Goal: Information Seeking & Learning: Learn about a topic

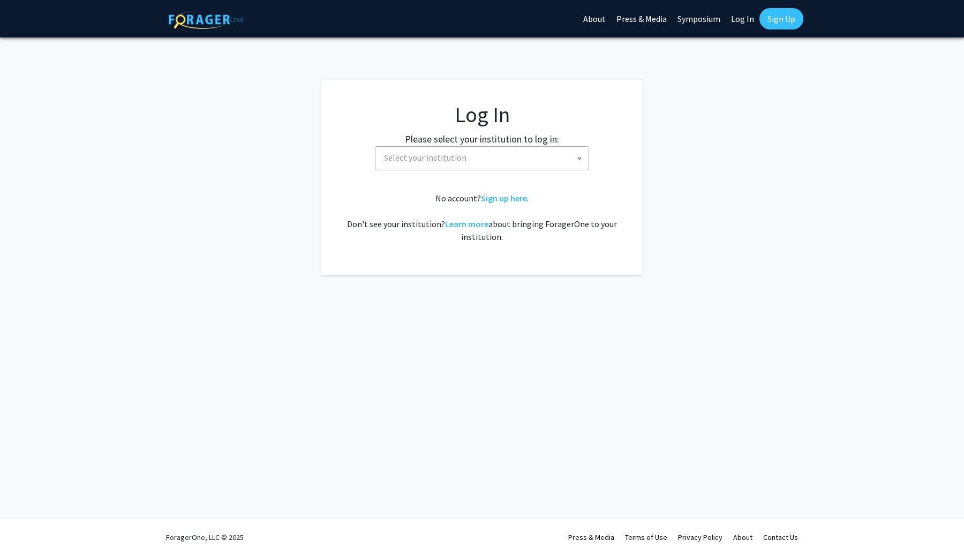
select select
click at [486, 162] on span "Select your institution" at bounding box center [484, 158] width 209 height 22
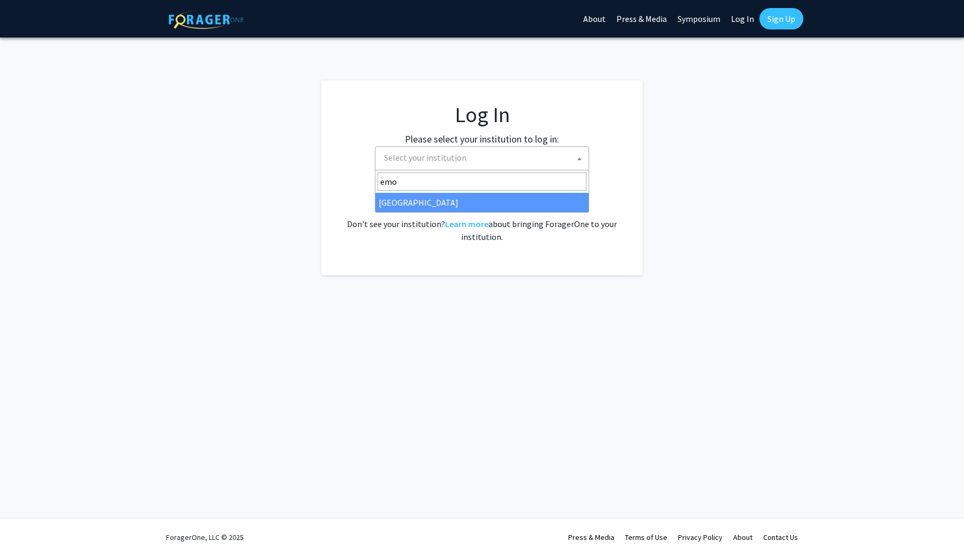
type input "emo"
select select "12"
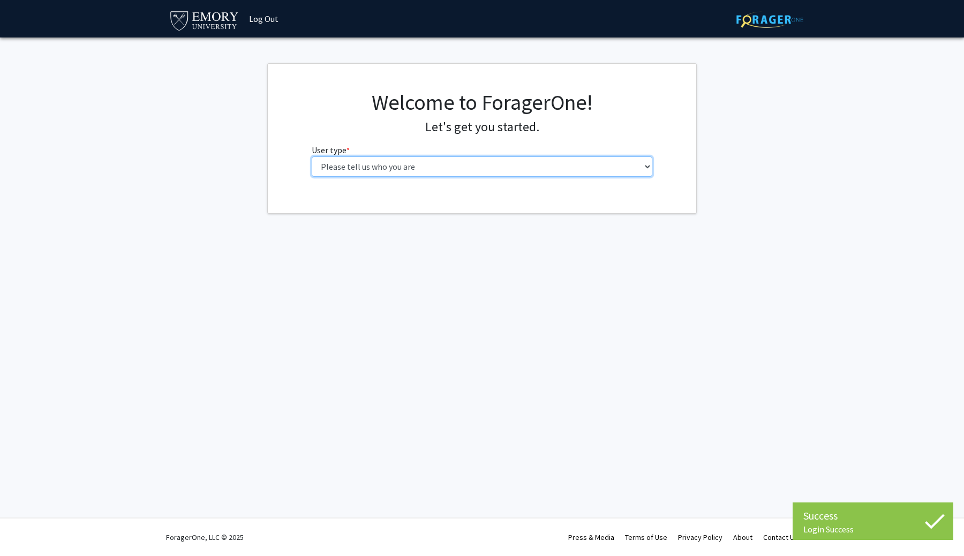
click at [446, 167] on select "Please tell us who you are Undergraduate Student Master's Student Doctoral Cand…" at bounding box center [482, 166] width 341 height 20
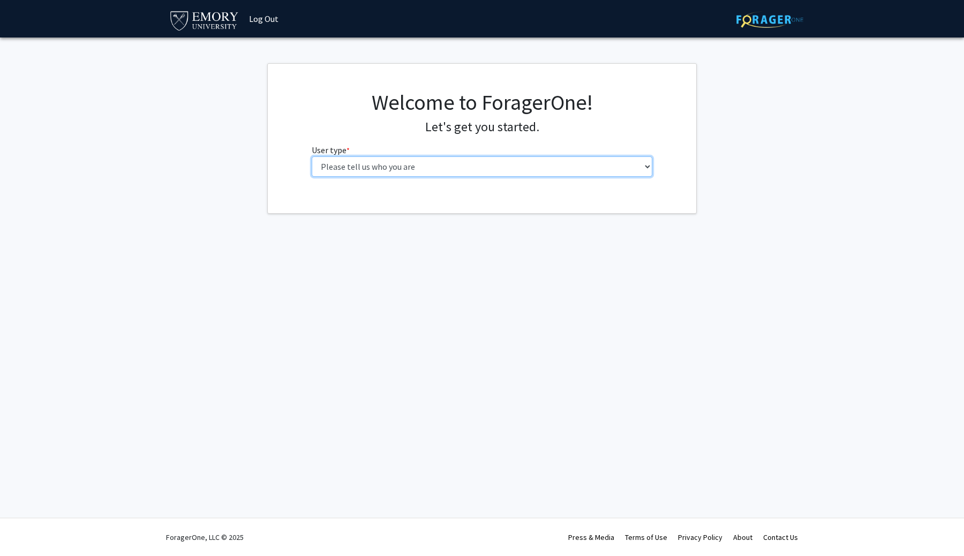
select select "2: masters"
click at [312, 156] on select "Please tell us who you are Undergraduate Student Master's Student Doctoral Cand…" at bounding box center [482, 166] width 341 height 20
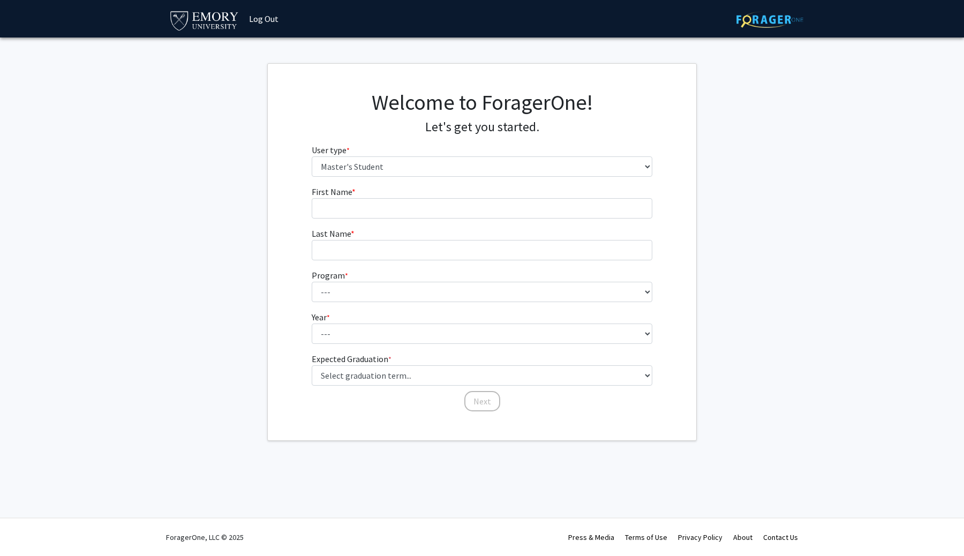
click at [497, 222] on form "First Name * required Last Name * required Program * required --- Accelerated M…" at bounding box center [482, 293] width 341 height 216
click at [498, 218] on input "First Name * required" at bounding box center [482, 208] width 341 height 20
type input "Ahmer"
type input "Shahid"
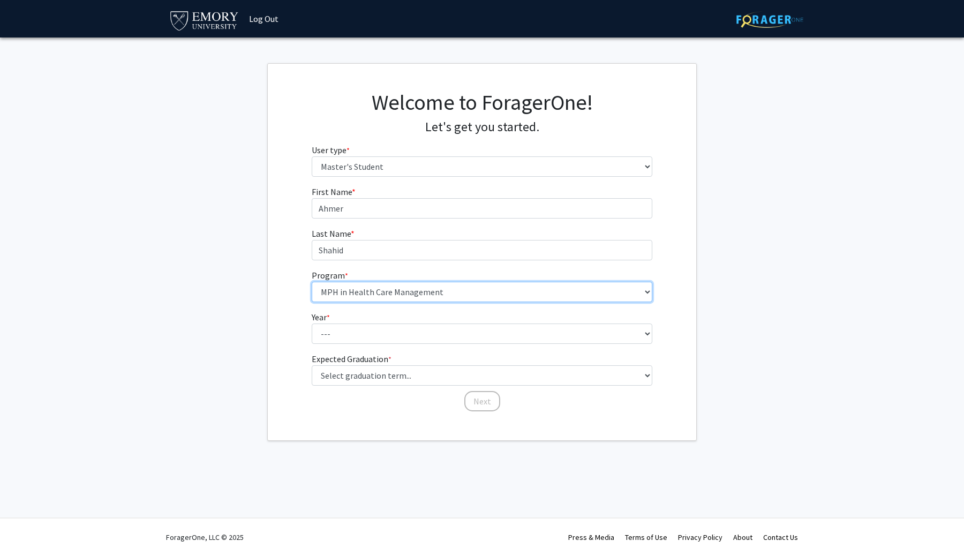
click at [312, 282] on select "--- Accelerated MPH Program Adult-Gerontology Acute Care Nurse Practitioner Adu…" at bounding box center [482, 292] width 341 height 20
click at [492, 287] on select "--- Accelerated MPH Program Adult-Gerontology Acute Care Nurse Practitioner Adu…" at bounding box center [482, 292] width 341 height 20
select select "55: 981"
click at [312, 282] on select "--- Accelerated MPH Program Adult-Gerontology Acute Care Nurse Practitioner Adu…" at bounding box center [482, 292] width 341 height 20
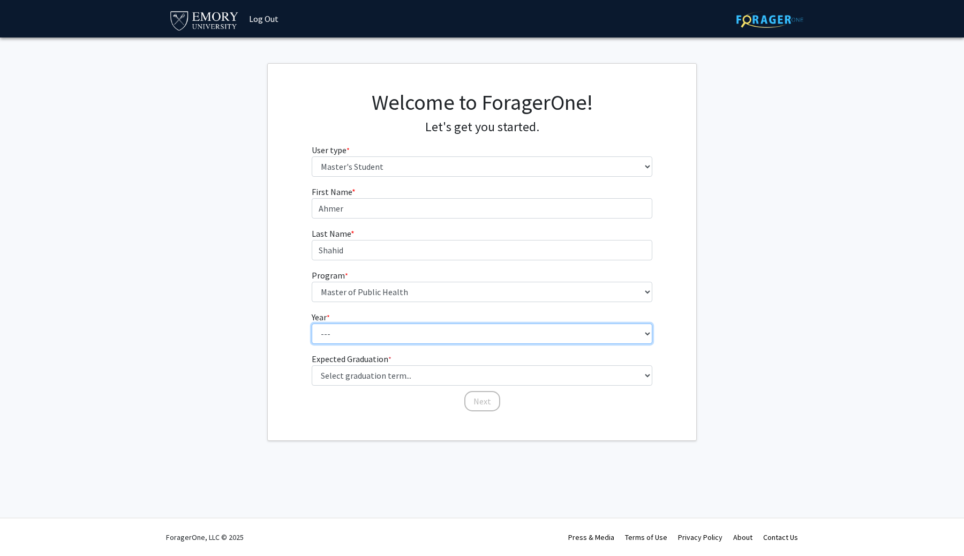
click at [418, 339] on select "--- First Year Second Year" at bounding box center [482, 334] width 341 height 20
select select "1: first_year"
click at [312, 324] on select "--- First Year Second Year" at bounding box center [482, 334] width 341 height 20
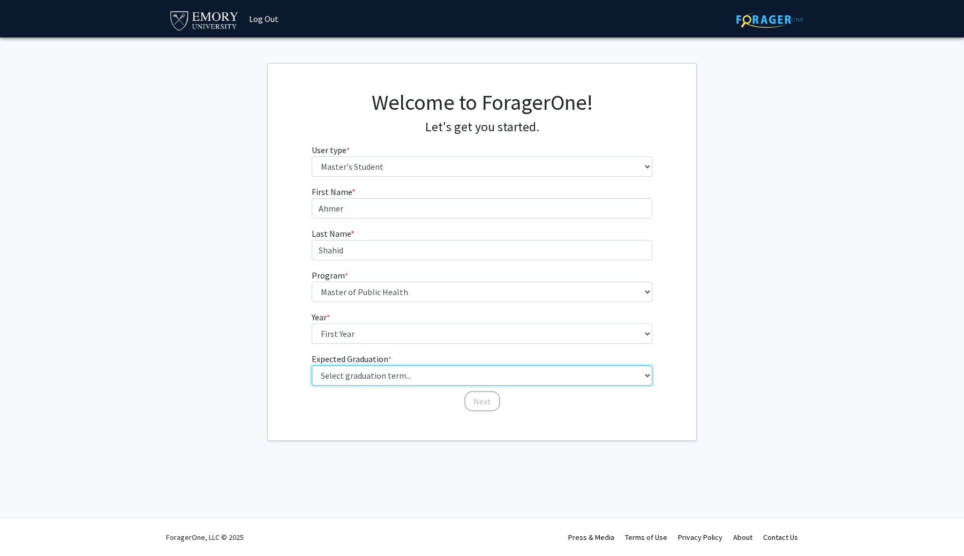
click at [435, 376] on select "Select graduation term... Spring 2025 Summer 2025 Fall 2025 Winter 2025 Spring …" at bounding box center [482, 375] width 341 height 20
select select "9: spring_2027"
click at [312, 365] on select "Select graduation term... Spring 2025 Summer 2025 Fall 2025 Winter 2025 Spring …" at bounding box center [482, 375] width 341 height 20
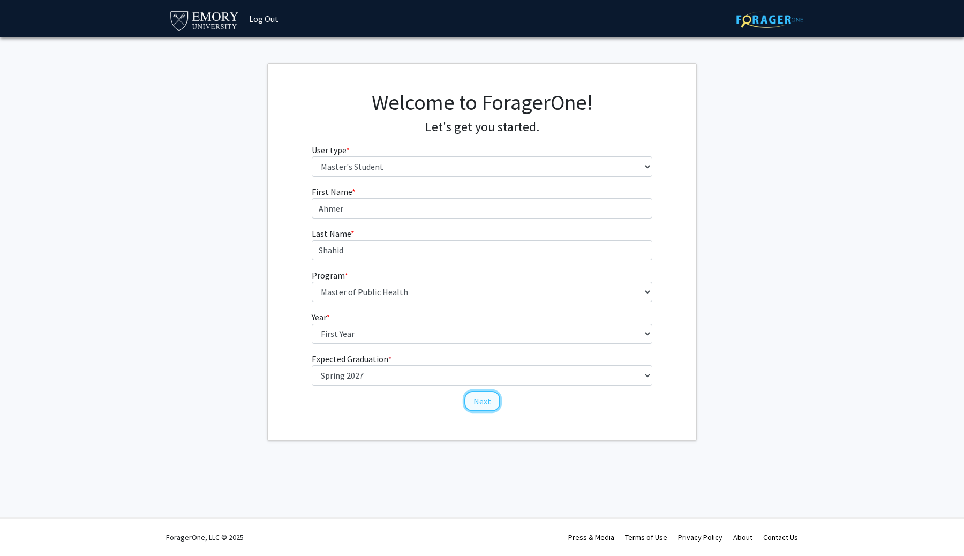
click at [487, 408] on button "Next" at bounding box center [482, 401] width 36 height 20
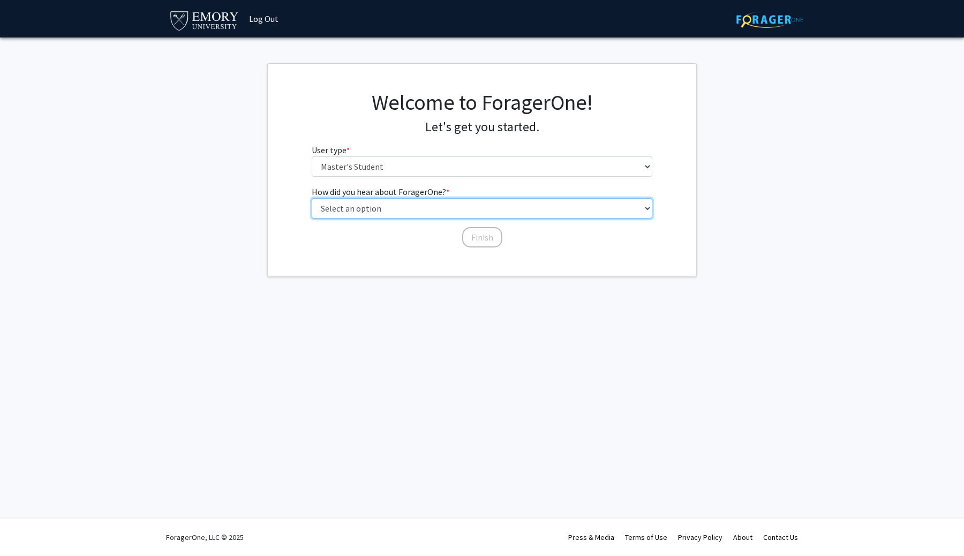
click at [482, 217] on select "Select an option Peer/student recommendation Faculty/staff recommendation Unive…" at bounding box center [482, 208] width 341 height 20
select select "3: university_website"
click at [312, 198] on select "Select an option Peer/student recommendation Faculty/staff recommendation Unive…" at bounding box center [482, 208] width 341 height 20
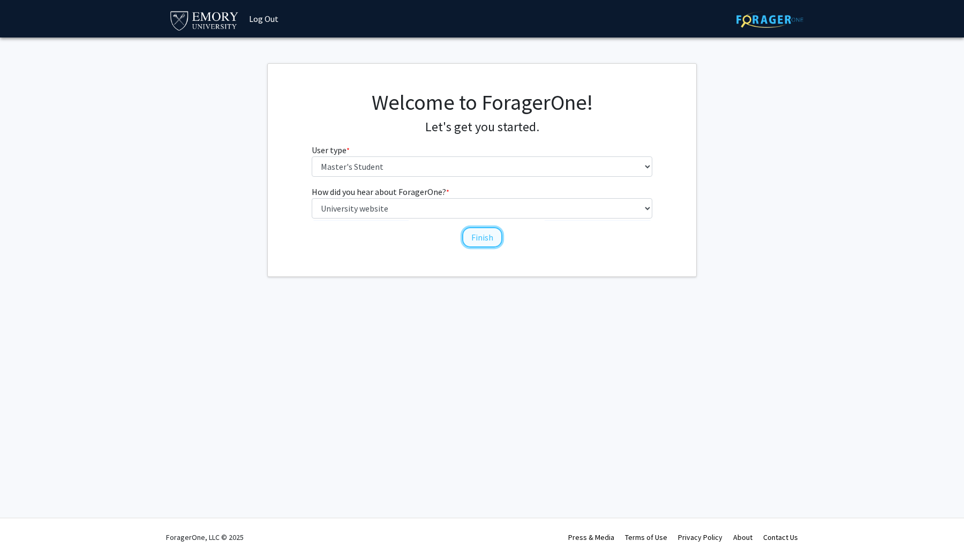
click at [470, 239] on button "Finish" at bounding box center [482, 237] width 40 height 20
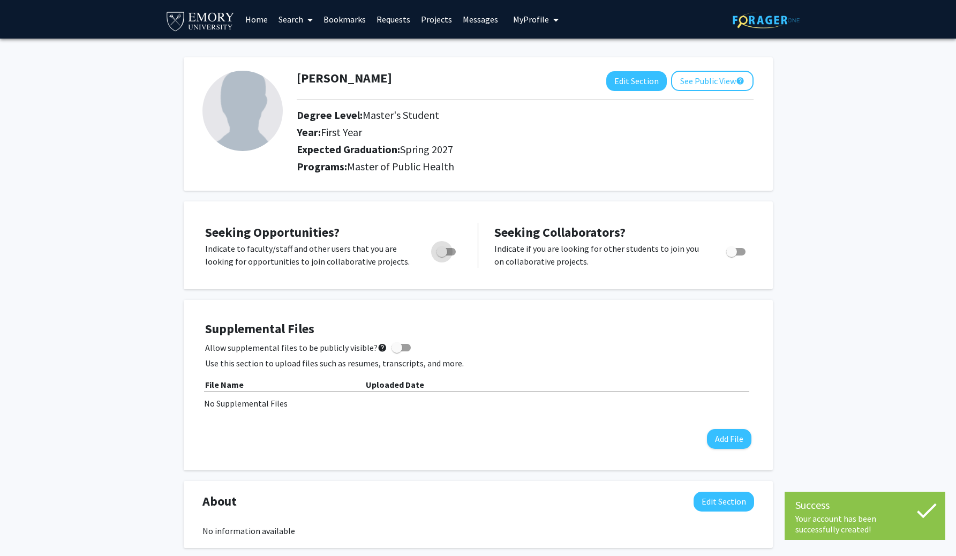
click at [452, 248] on span "Toggle" at bounding box center [446, 251] width 19 height 7
click at [442, 256] on input "Are you actively seeking opportunities?" at bounding box center [441, 256] width 1 height 1
checkbox input "true"
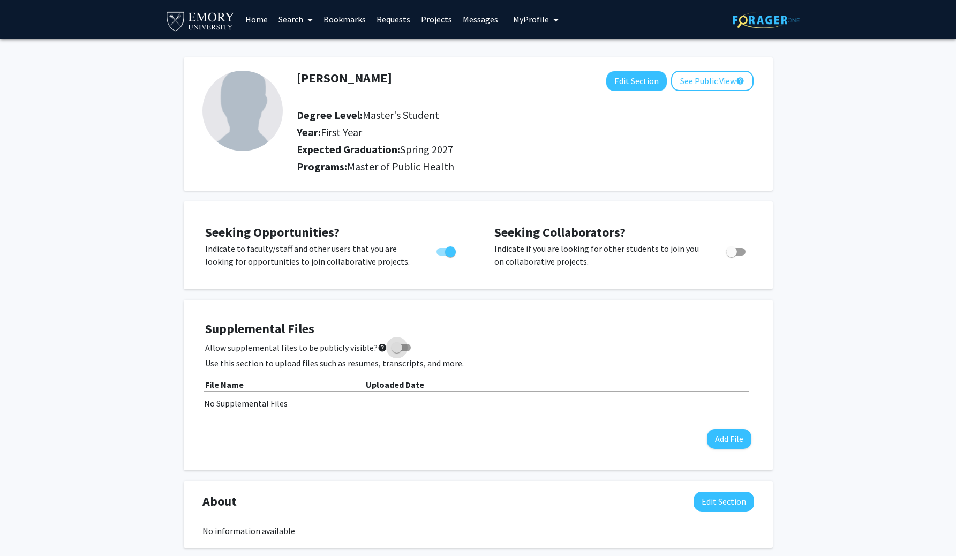
click at [401, 345] on span at bounding box center [401, 347] width 19 height 7
click at [397, 351] on input "Allow supplemental files to be publicly visible? help" at bounding box center [396, 351] width 1 height 1
click at [400, 348] on span at bounding box center [405, 347] width 11 height 11
click at [397, 351] on input "Allow supplemental files to be publicly visible? help" at bounding box center [396, 351] width 1 height 1
checkbox input "false"
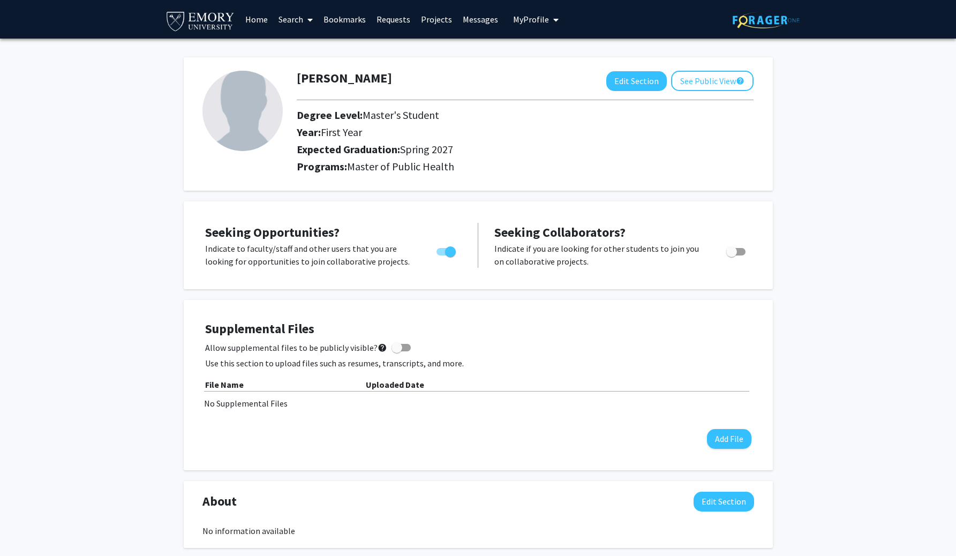
click at [307, 22] on icon at bounding box center [309, 20] width 5 height 9
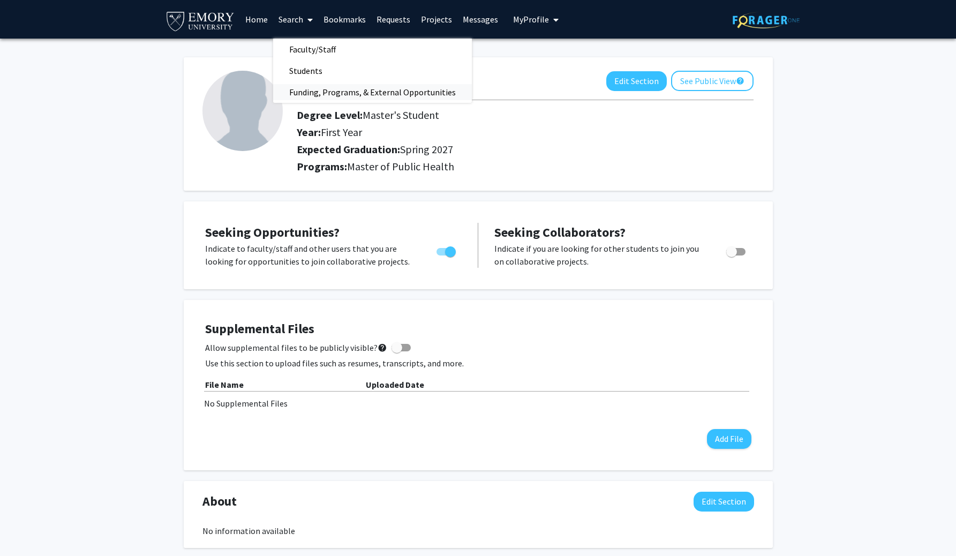
click at [322, 93] on span "Funding, Programs, & External Opportunities" at bounding box center [372, 91] width 199 height 21
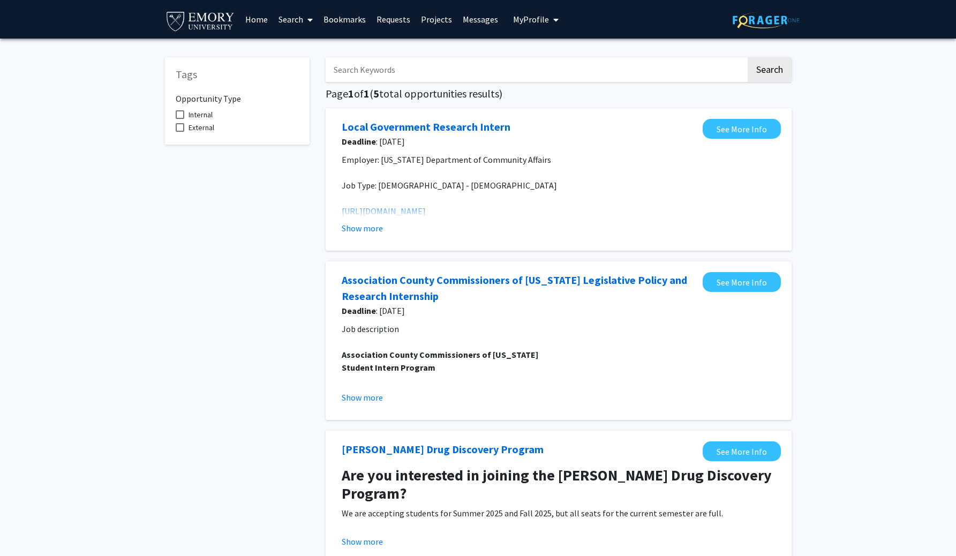
click at [591, 69] on input "Search Keywords" at bounding box center [536, 69] width 421 height 25
type input "Emory"
click at [748, 57] on button "Search" at bounding box center [770, 69] width 44 height 25
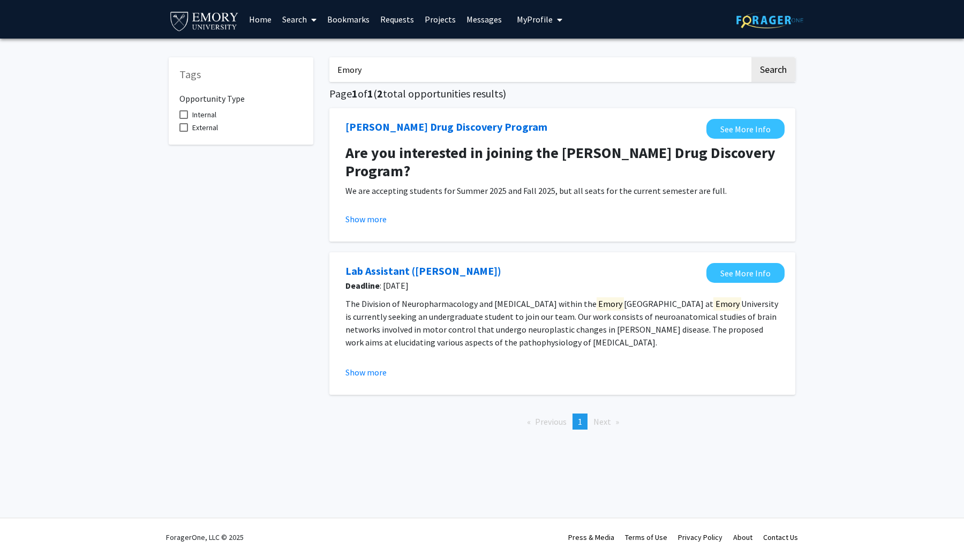
click at [490, 18] on link "Messages" at bounding box center [484, 19] width 46 height 37
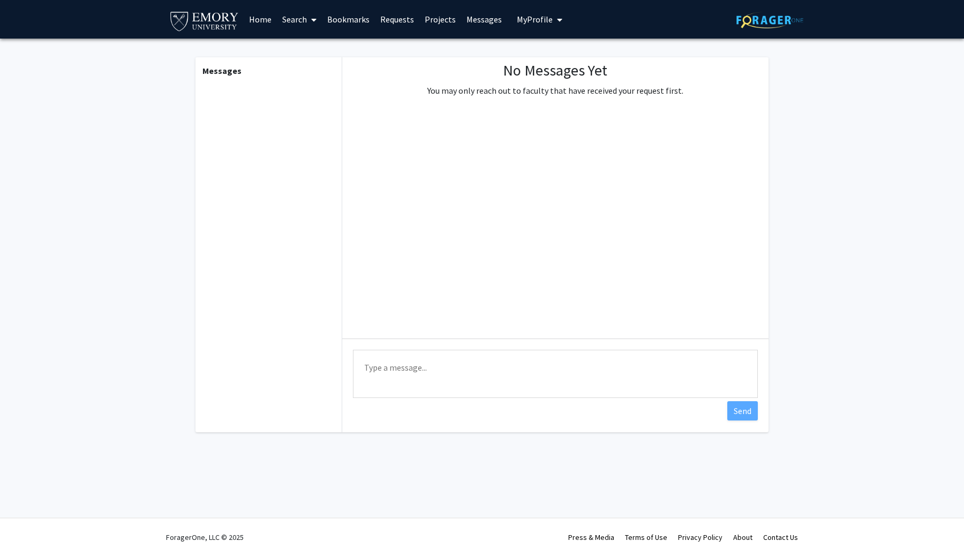
click at [396, 27] on link "Requests" at bounding box center [397, 19] width 44 height 37
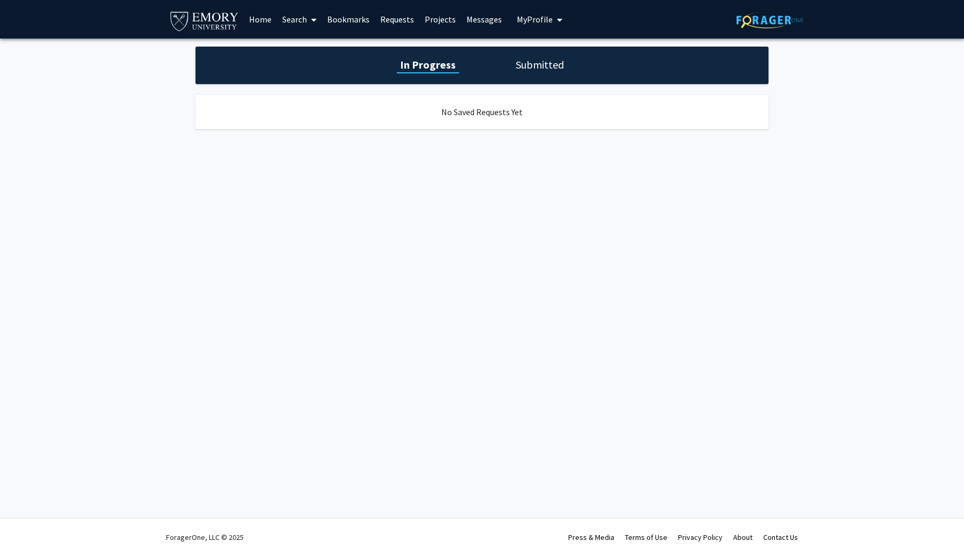
click at [397, 18] on link "Requests" at bounding box center [397, 19] width 44 height 37
click at [354, 22] on link "Bookmarks" at bounding box center [348, 19] width 53 height 37
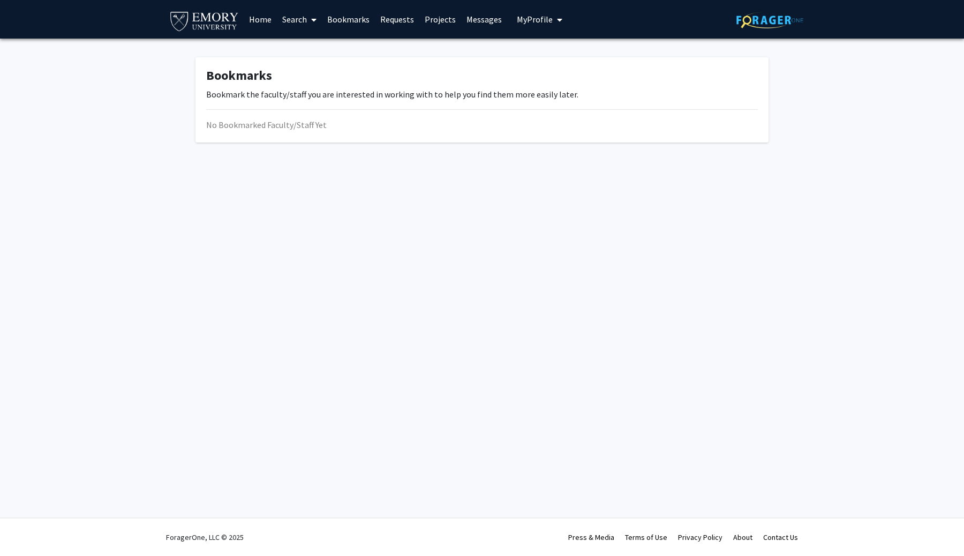
click at [306, 17] on link "Search" at bounding box center [299, 19] width 45 height 37
click at [324, 51] on span "Faculty/Staff" at bounding box center [316, 49] width 79 height 21
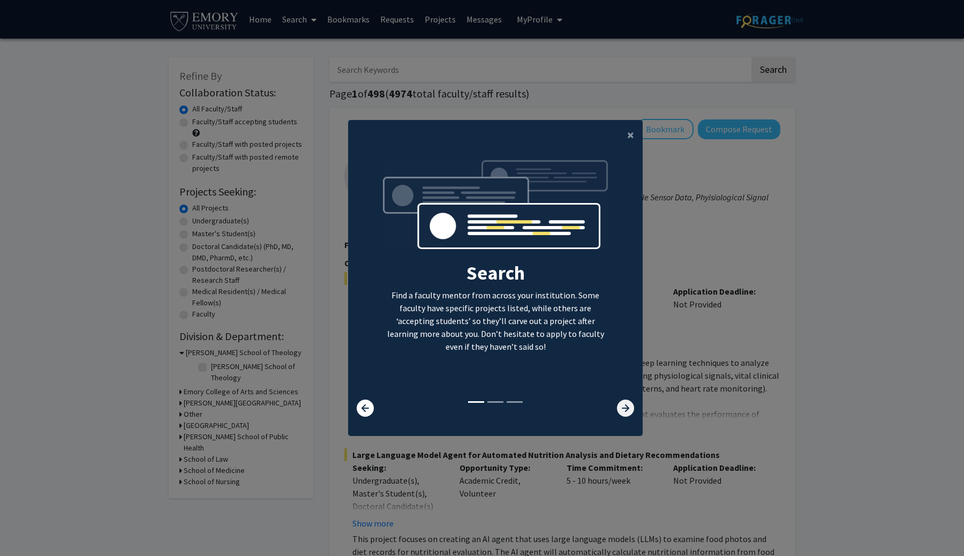
click at [618, 403] on icon at bounding box center [625, 408] width 17 height 17
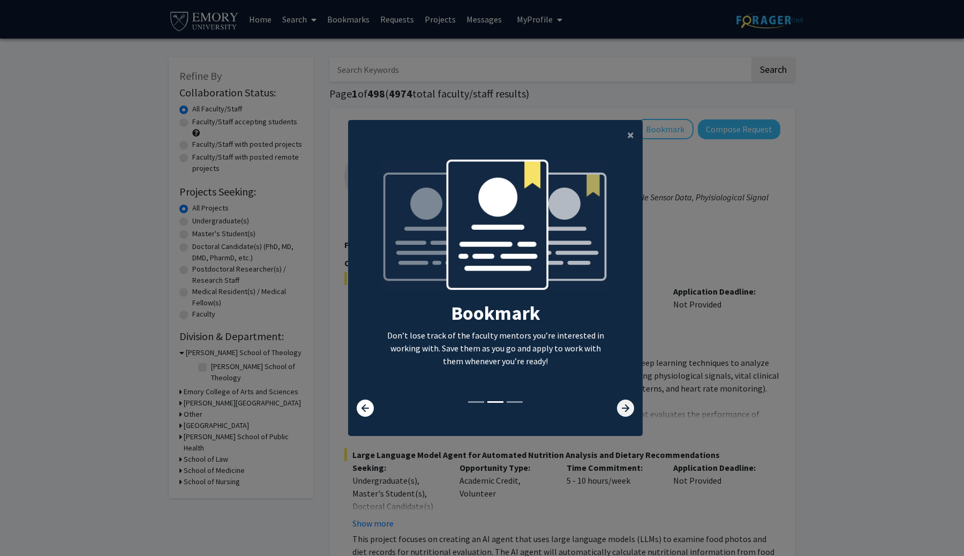
click at [618, 403] on icon at bounding box center [625, 408] width 17 height 17
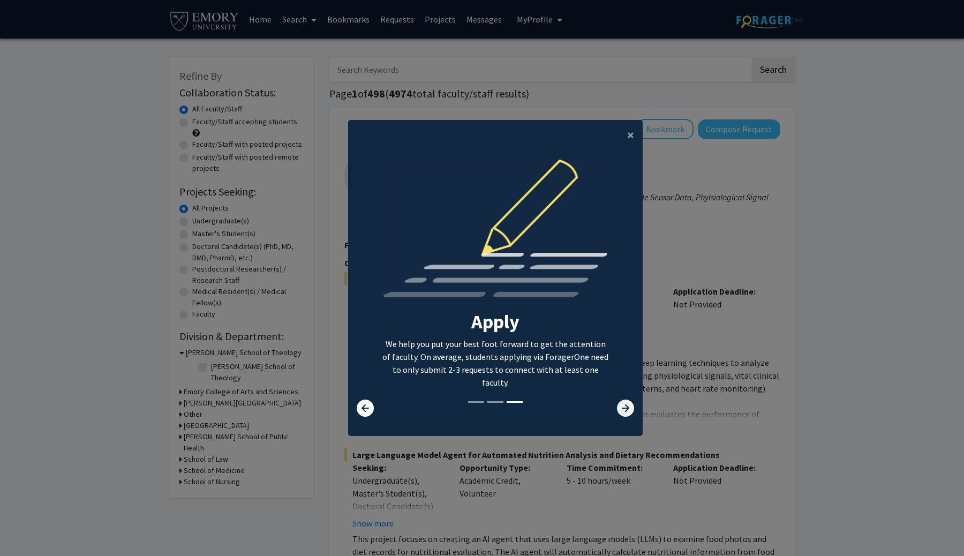
click at [618, 403] on icon at bounding box center [625, 408] width 17 height 17
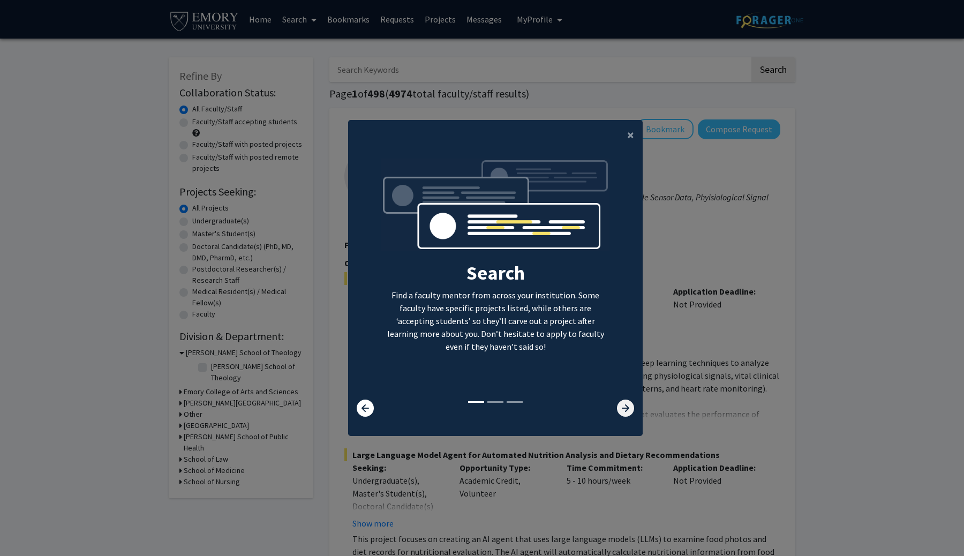
click at [618, 403] on icon at bounding box center [625, 408] width 17 height 17
click at [627, 136] on span "×" at bounding box center [630, 134] width 7 height 17
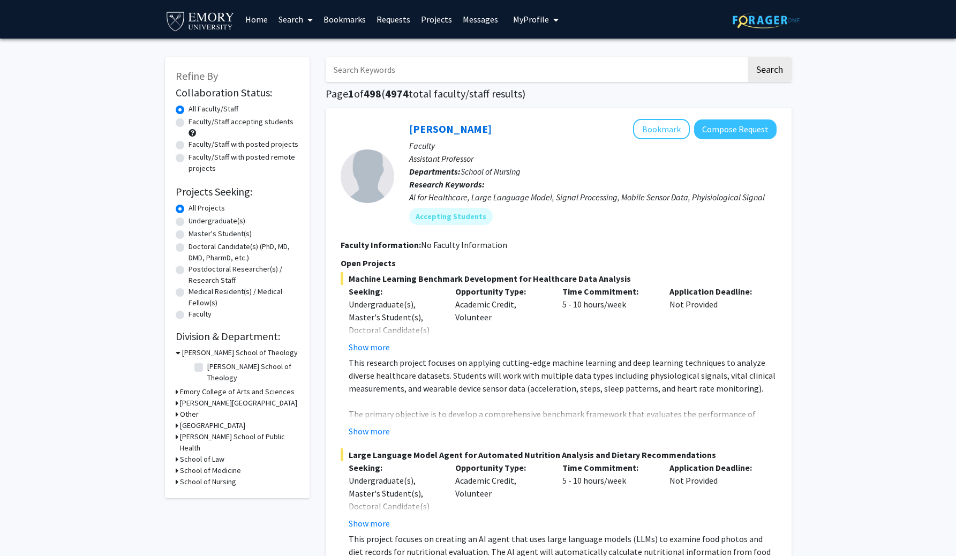
click at [193, 465] on h3 "School of Medicine" at bounding box center [210, 470] width 61 height 11
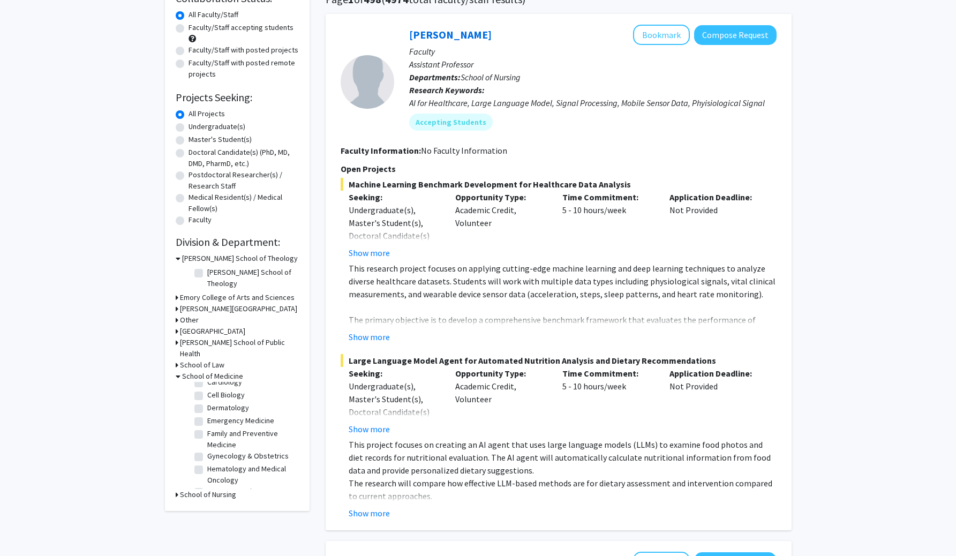
scroll to position [73, 0]
click at [207, 427] on label "Family and Preventive Medicine" at bounding box center [251, 438] width 89 height 22
click at [207, 427] on input "Family and Preventive Medicine" at bounding box center [210, 430] width 7 height 7
checkbox input "true"
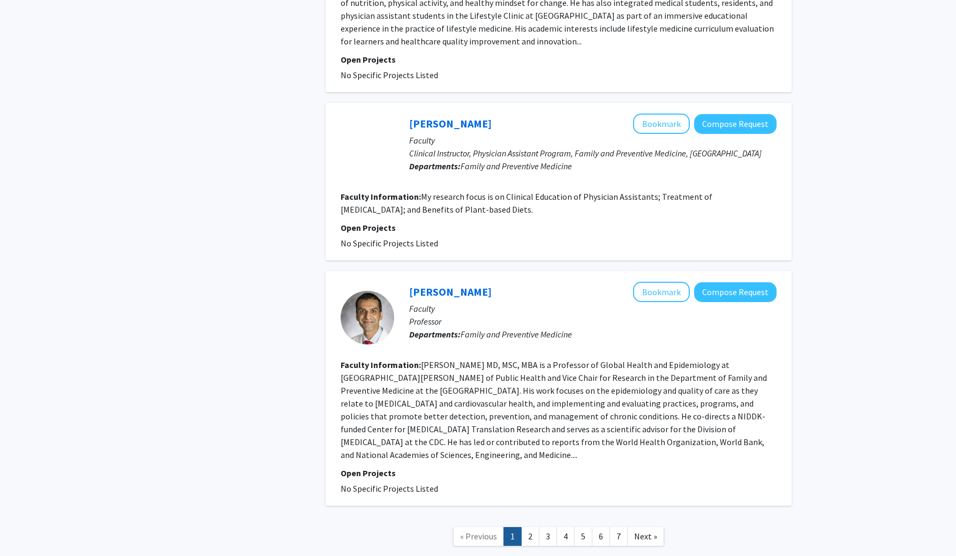
scroll to position [1835, 0]
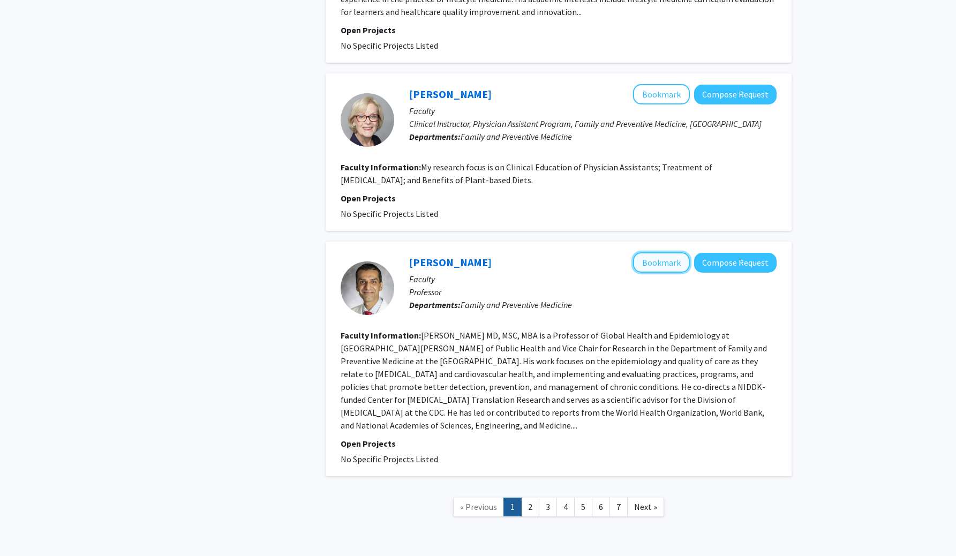
click at [645, 252] on button "Bookmark" at bounding box center [661, 262] width 57 height 20
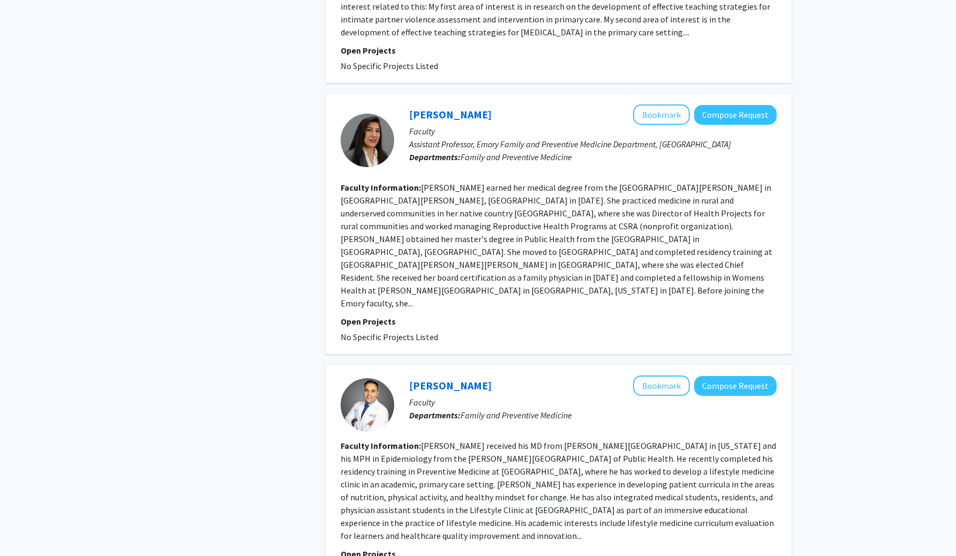
scroll to position [1311, 0]
click at [641, 123] on button "Bookmark" at bounding box center [661, 114] width 57 height 20
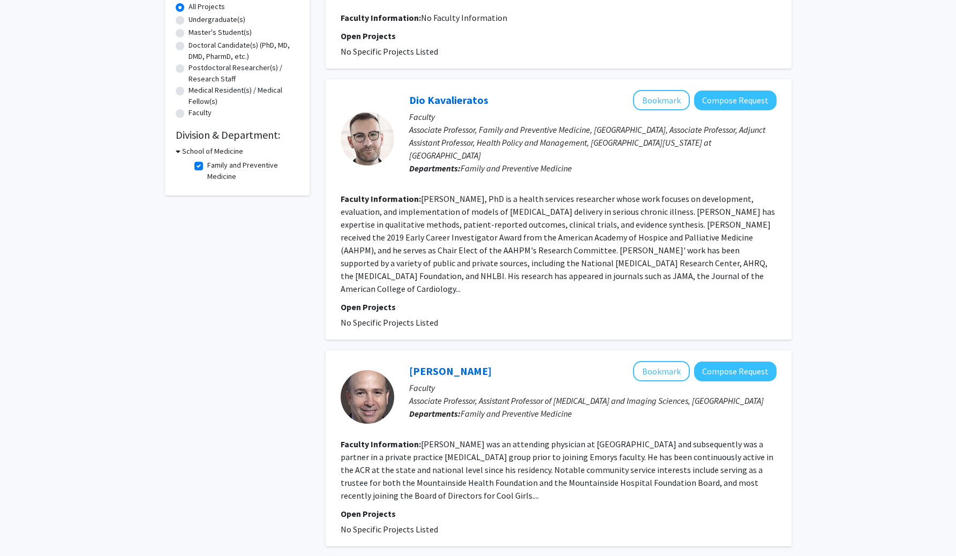
scroll to position [200, 0]
click at [658, 82] on div "Dio Kavalieratos Bookmark Compose Request Faculty Associate Professor, Family a…" at bounding box center [559, 210] width 466 height 260
click at [635, 117] on p "Faculty" at bounding box center [592, 117] width 367 height 13
click at [647, 106] on button "Bookmark" at bounding box center [661, 101] width 57 height 20
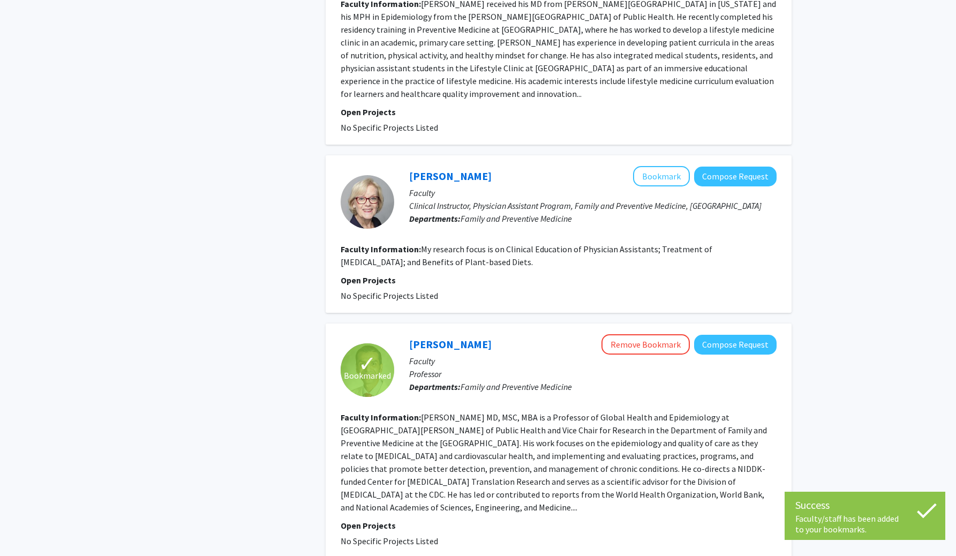
scroll to position [1835, 0]
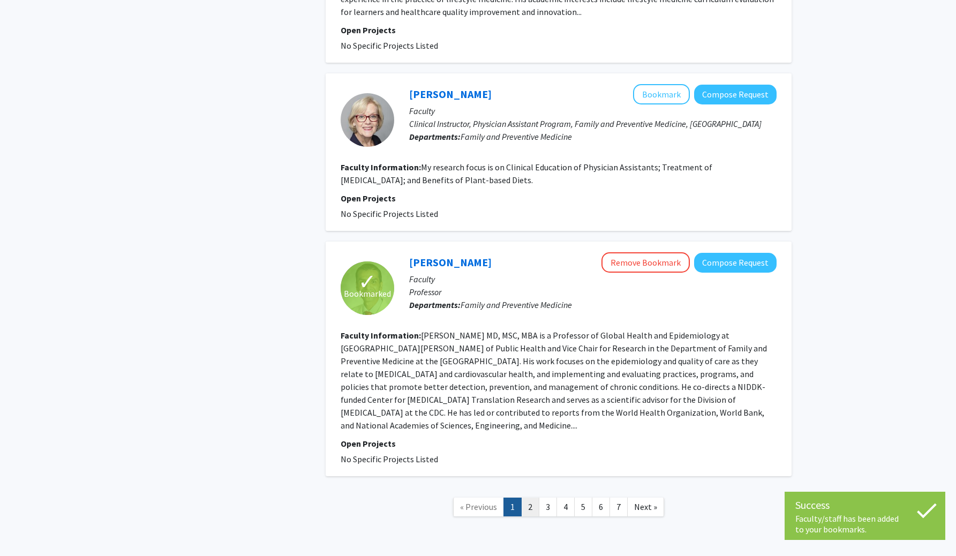
click at [529, 498] on link "2" at bounding box center [530, 507] width 18 height 19
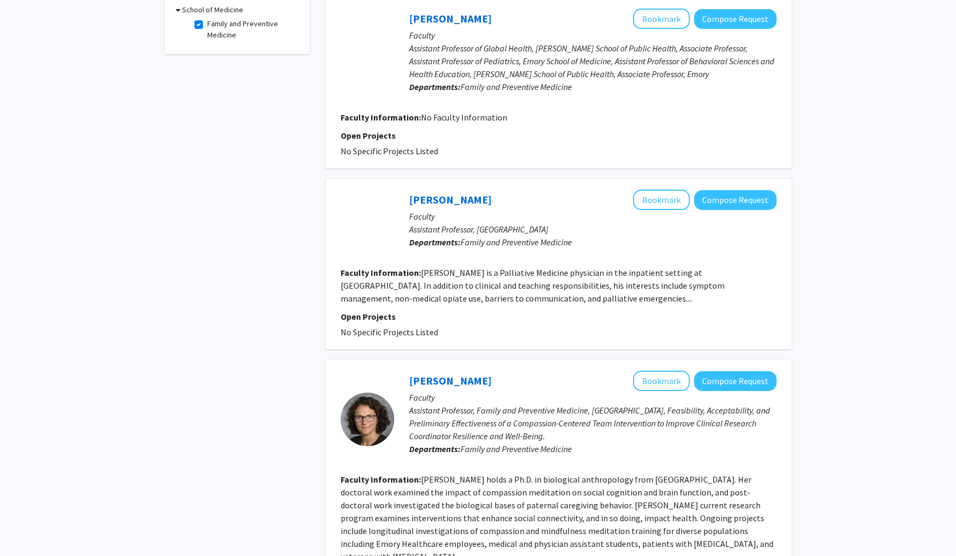
scroll to position [346, 0]
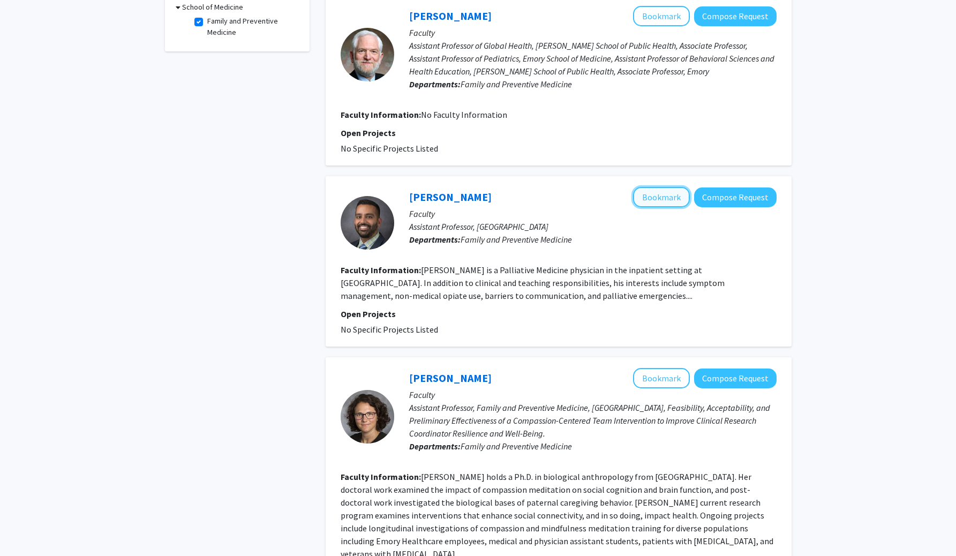
click at [657, 199] on button "Bookmark" at bounding box center [661, 197] width 57 height 20
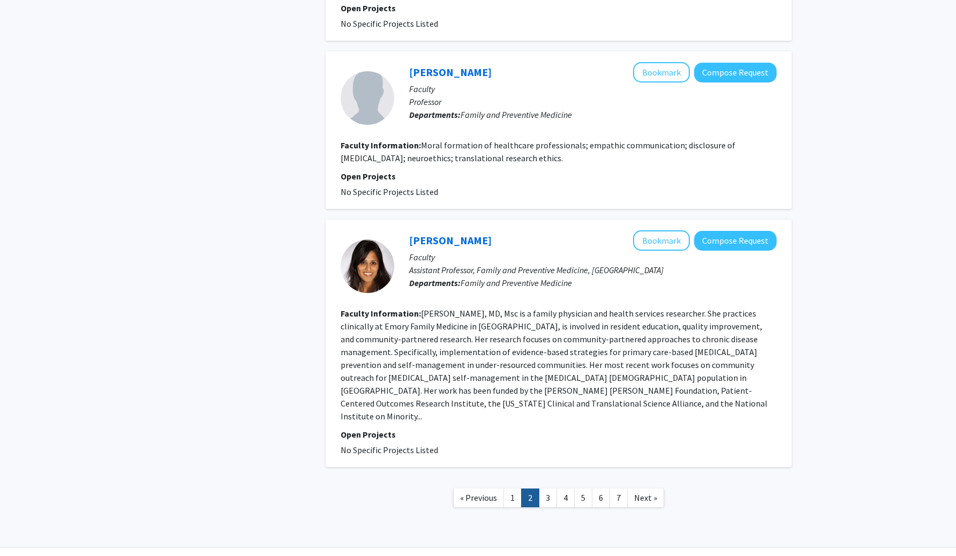
scroll to position [1699, 0]
click at [566, 488] on link "4" at bounding box center [566, 497] width 18 height 19
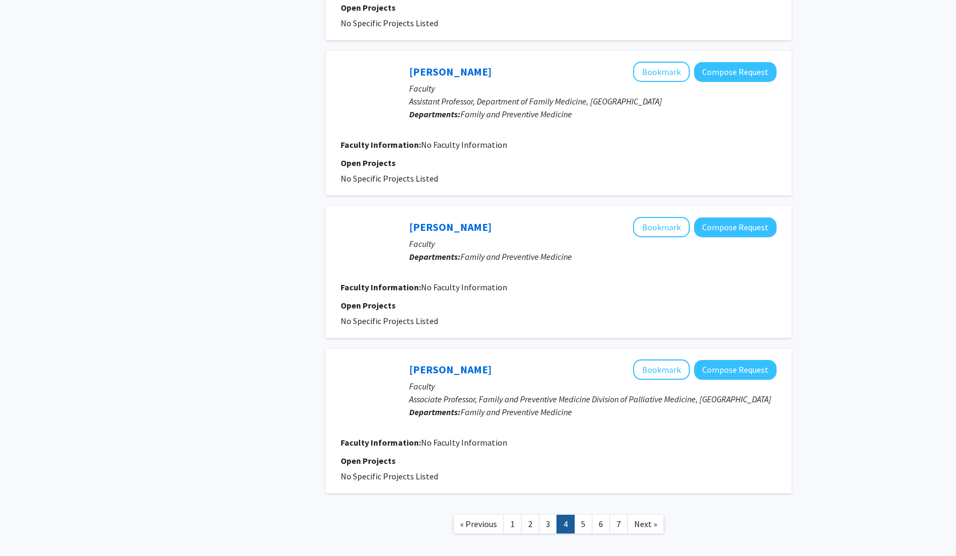
scroll to position [1175, 0]
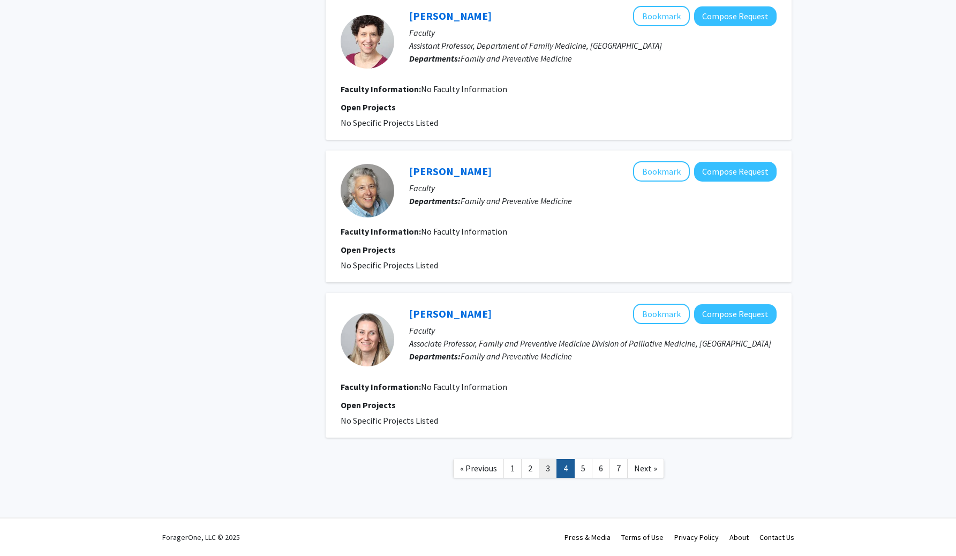
click at [545, 470] on link "3" at bounding box center [548, 468] width 18 height 19
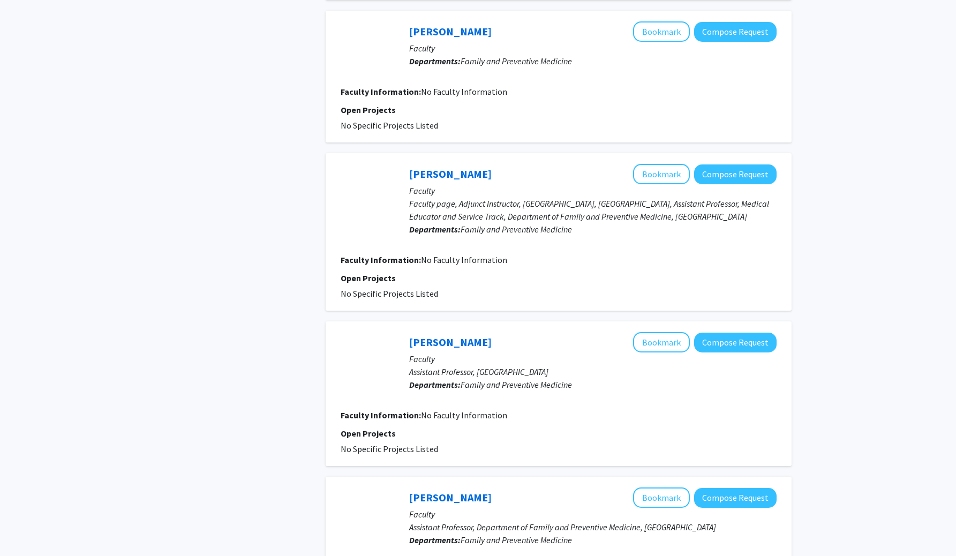
scroll to position [526, 0]
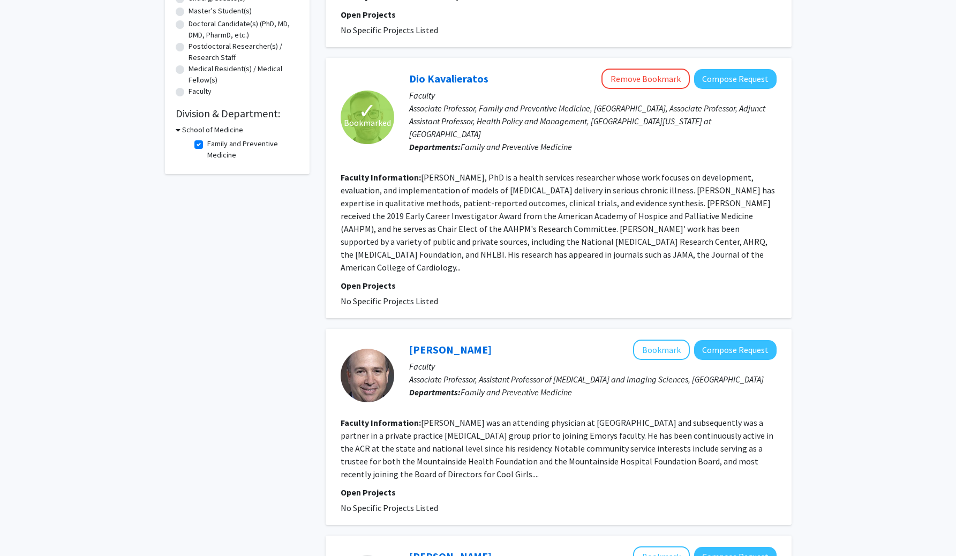
scroll to position [223, 0]
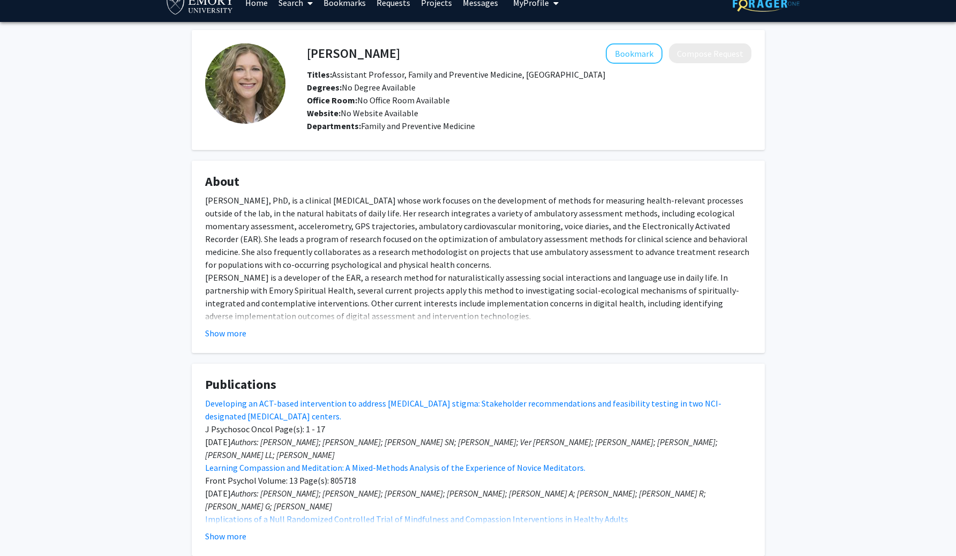
scroll to position [1, 0]
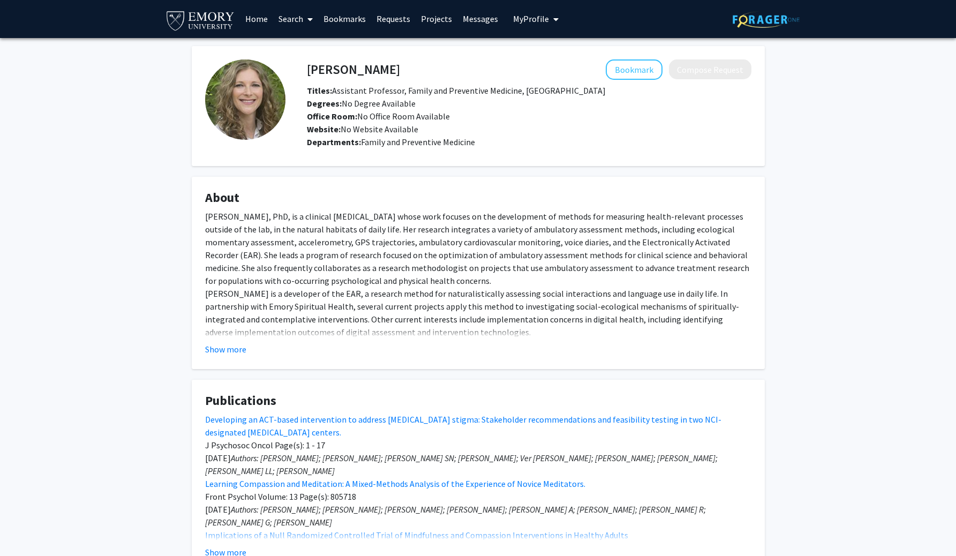
click at [258, 92] on img at bounding box center [245, 99] width 80 height 80
click at [640, 72] on button "Bookmark" at bounding box center [634, 69] width 57 height 20
